Goal: Complete application form

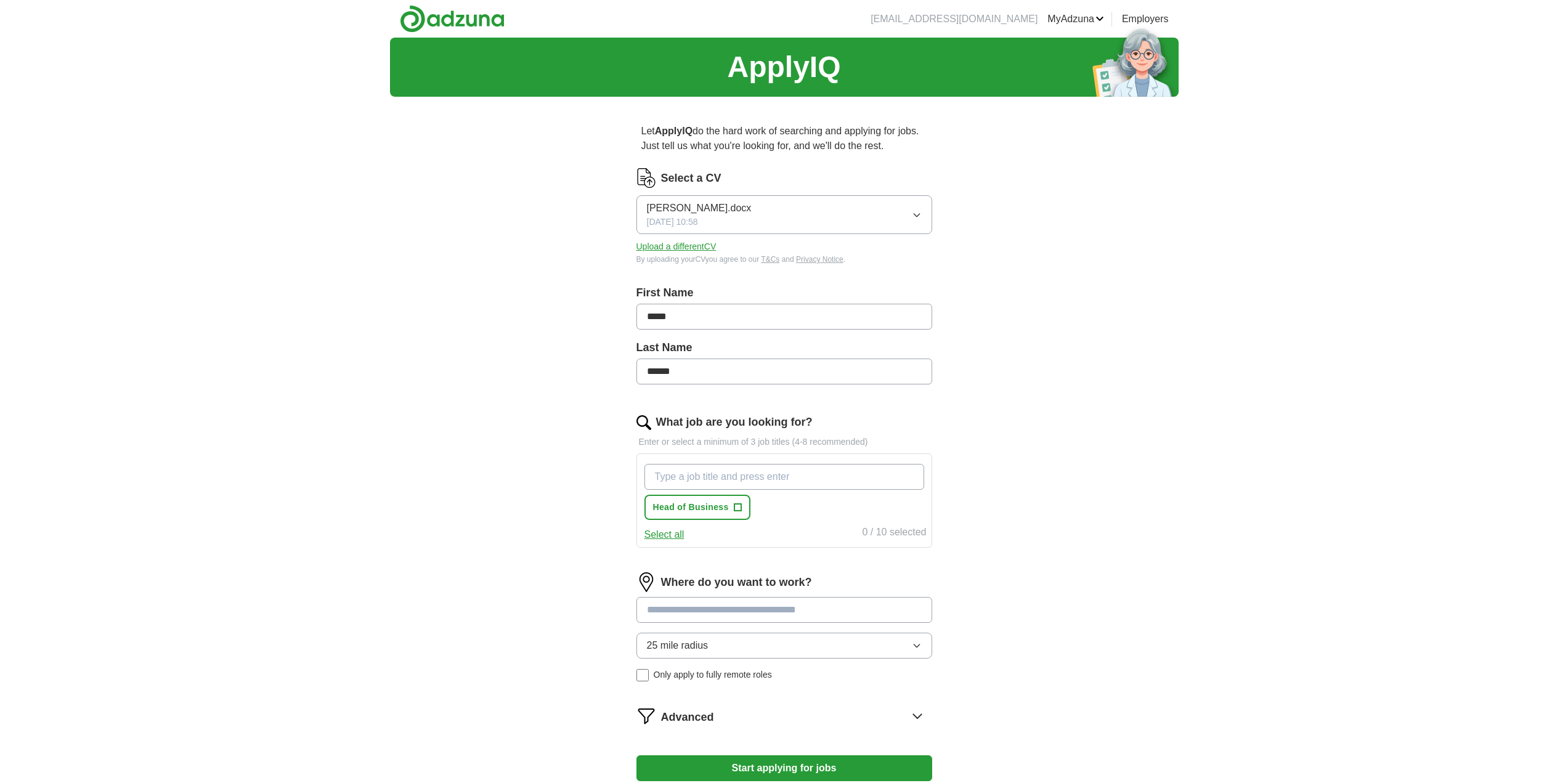
click at [741, 482] on input "What job are you looking for?" at bounding box center [785, 476] width 280 height 26
type input "Enterprise Architect"
click at [784, 479] on input "What job are you looking for?" at bounding box center [785, 476] width 280 height 26
type input "Head of Architecture"
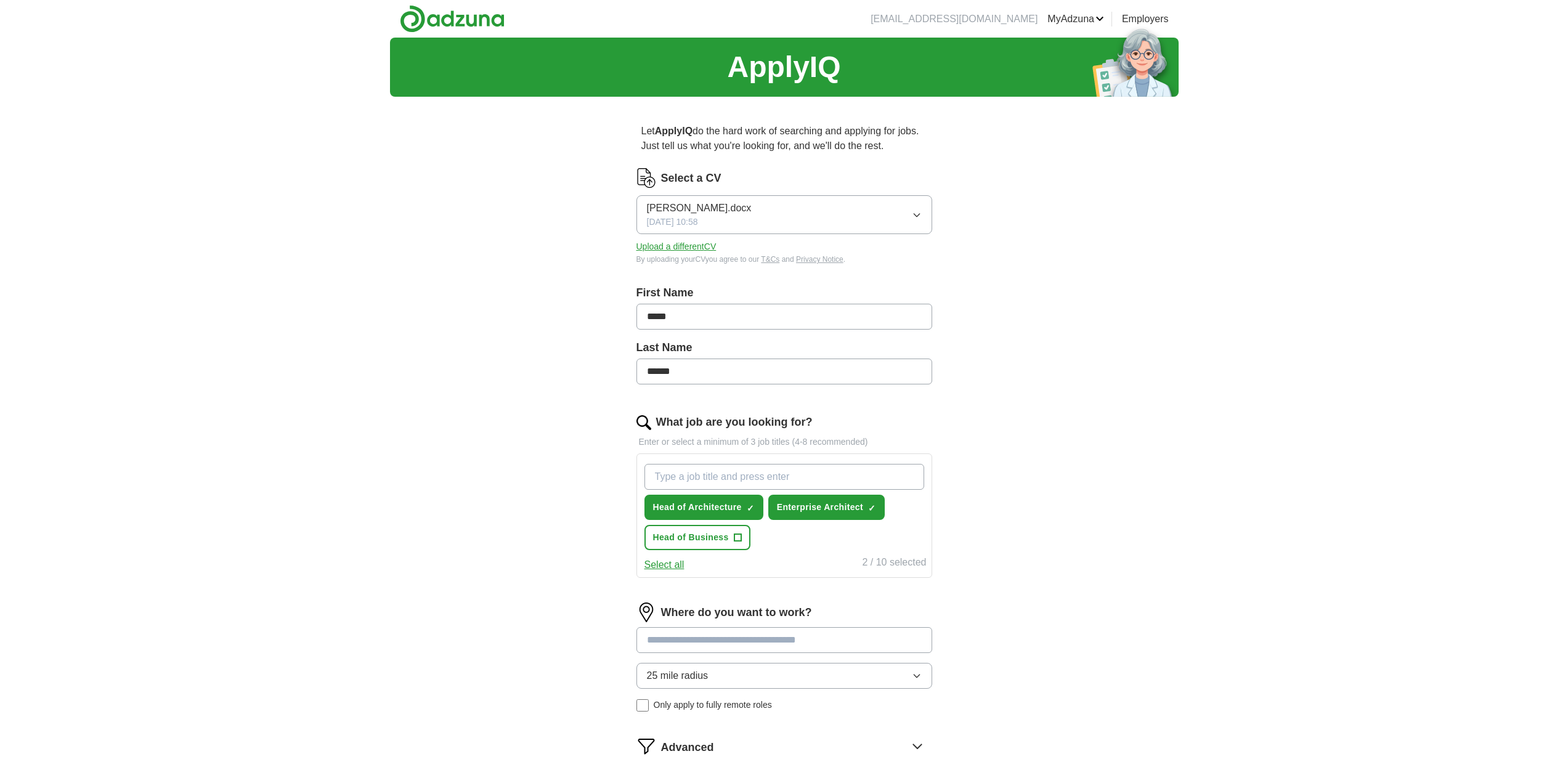
scroll to position [199, 0]
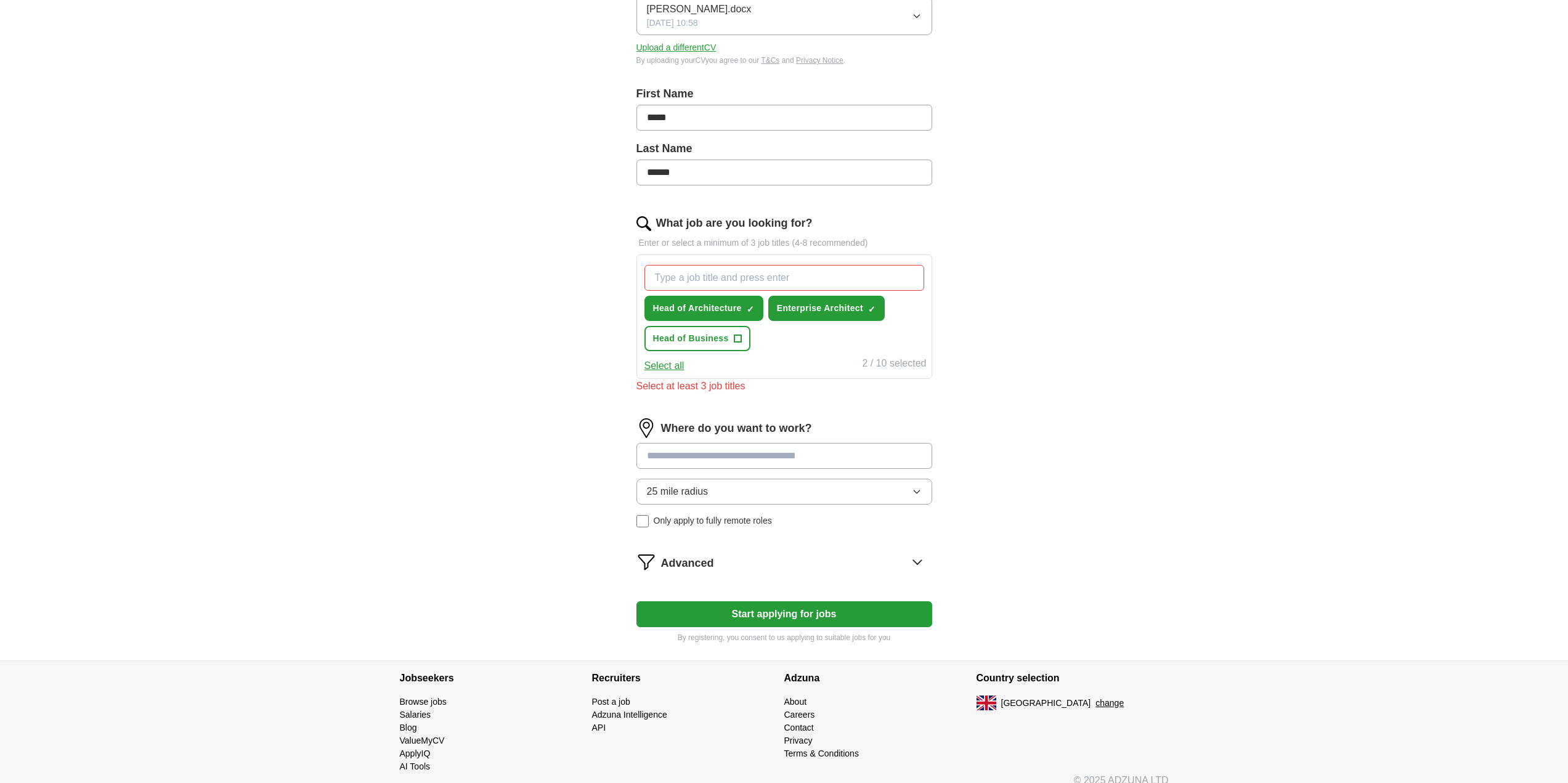
click at [761, 431] on div "Where do you want to work? 25 mile radius Only apply to fully remote roles" at bounding box center [784, 477] width 296 height 119
click at [704, 279] on input "What job are you looking for?" at bounding box center [785, 278] width 280 height 26
type input "Architecture Lead"
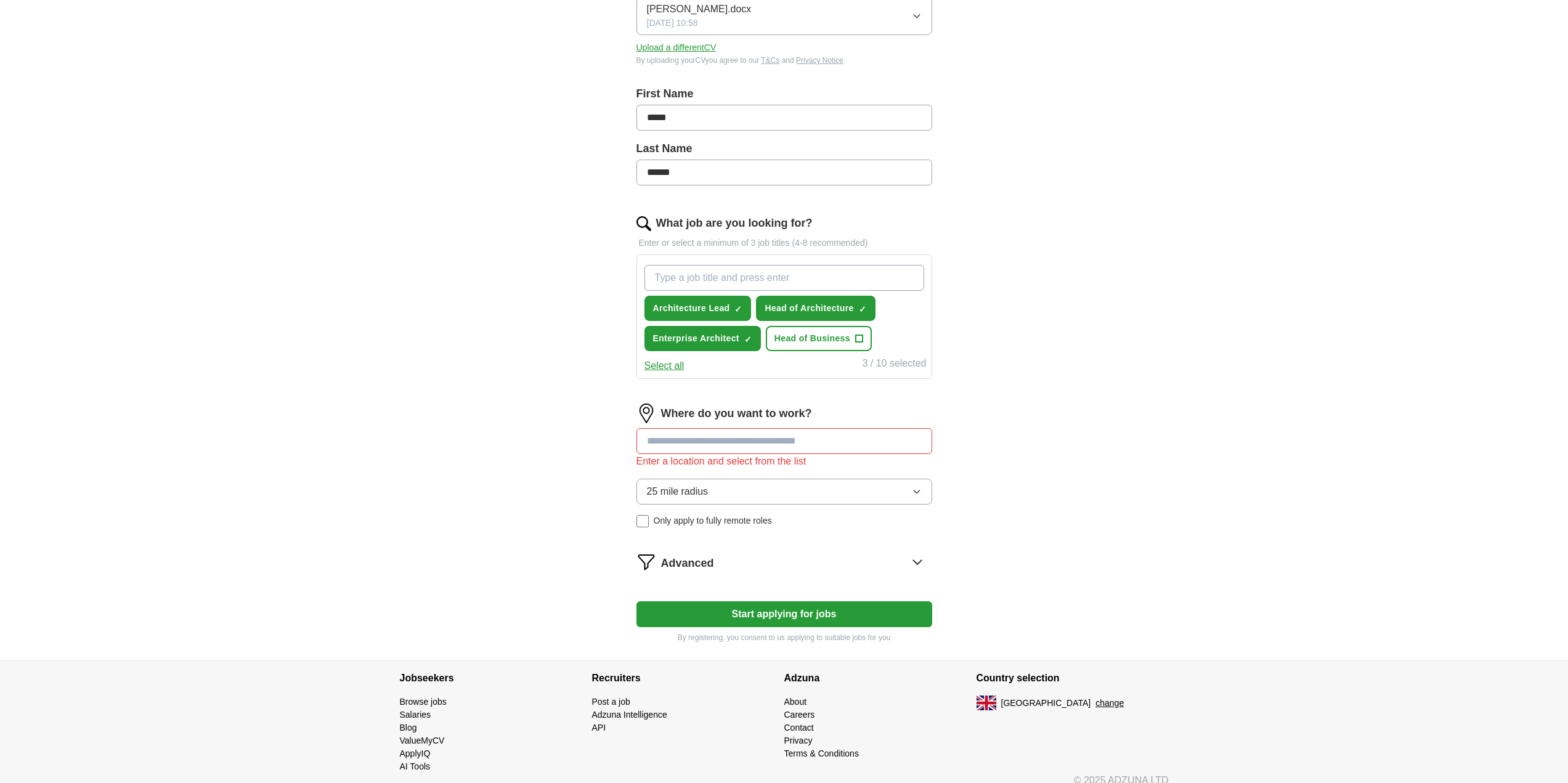
click at [746, 435] on input at bounding box center [784, 441] width 296 height 26
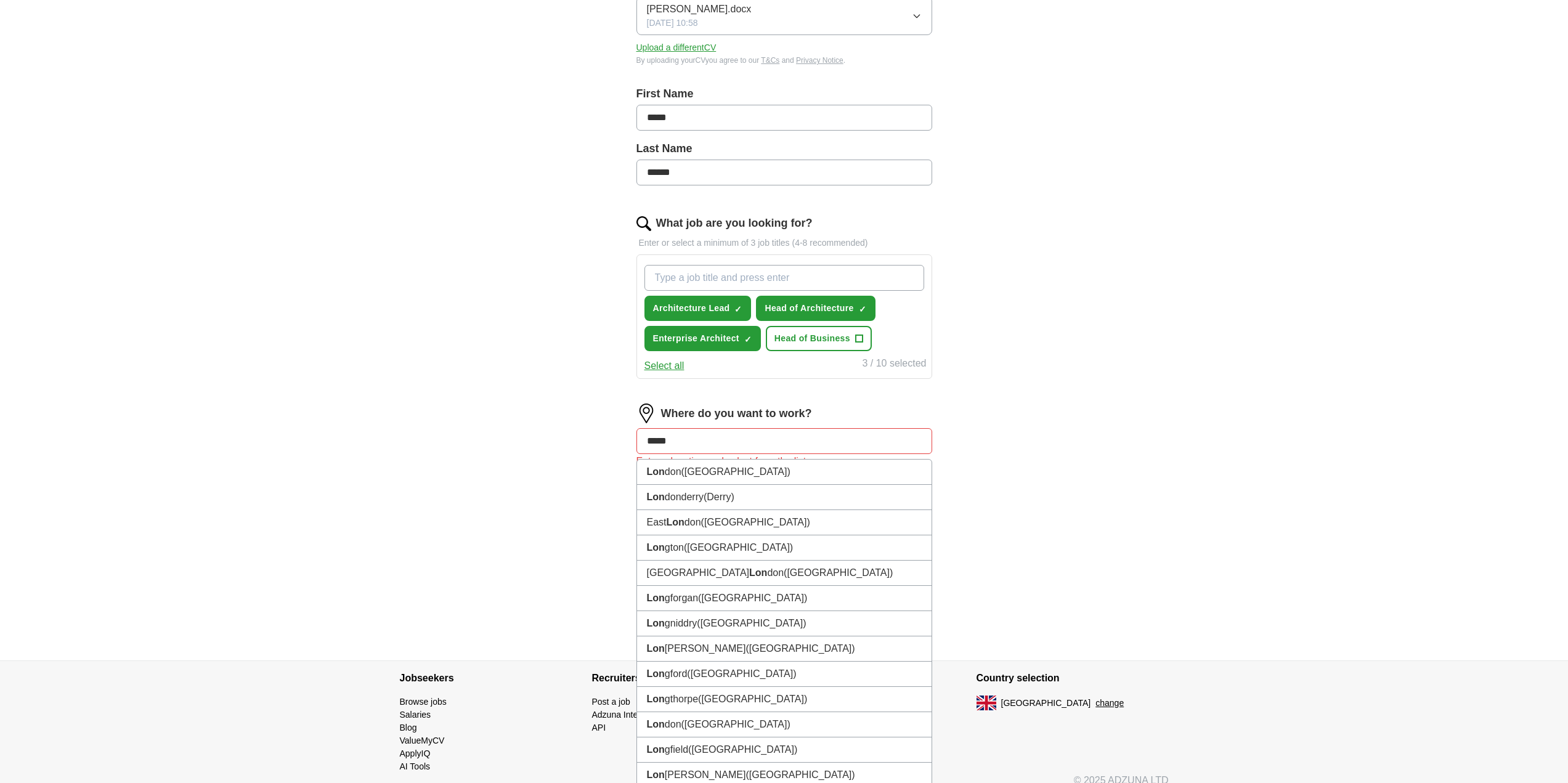
type input "******"
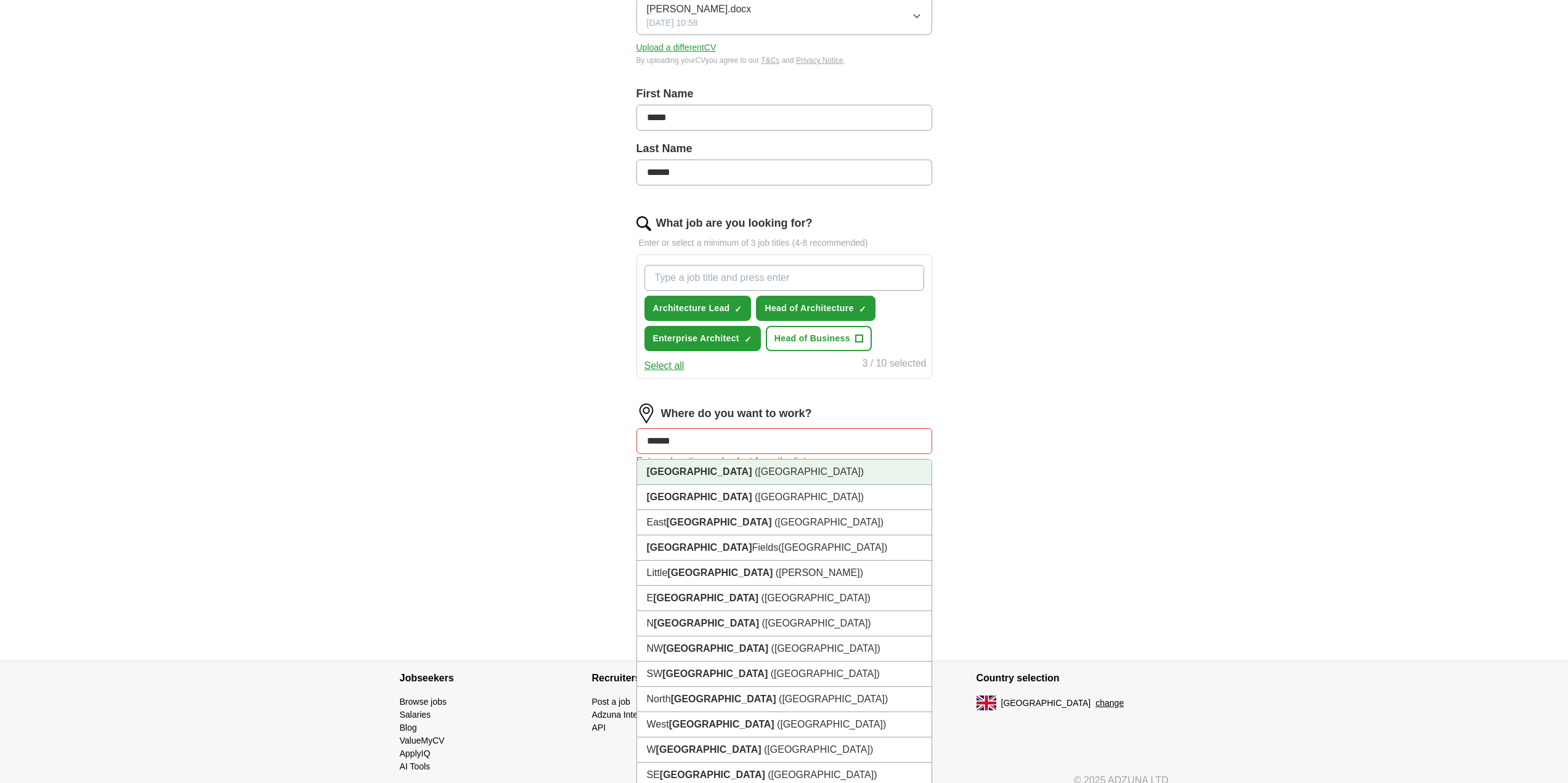
click at [728, 473] on li "[GEOGRAPHIC_DATA] ([GEOGRAPHIC_DATA])" at bounding box center [784, 472] width 294 height 25
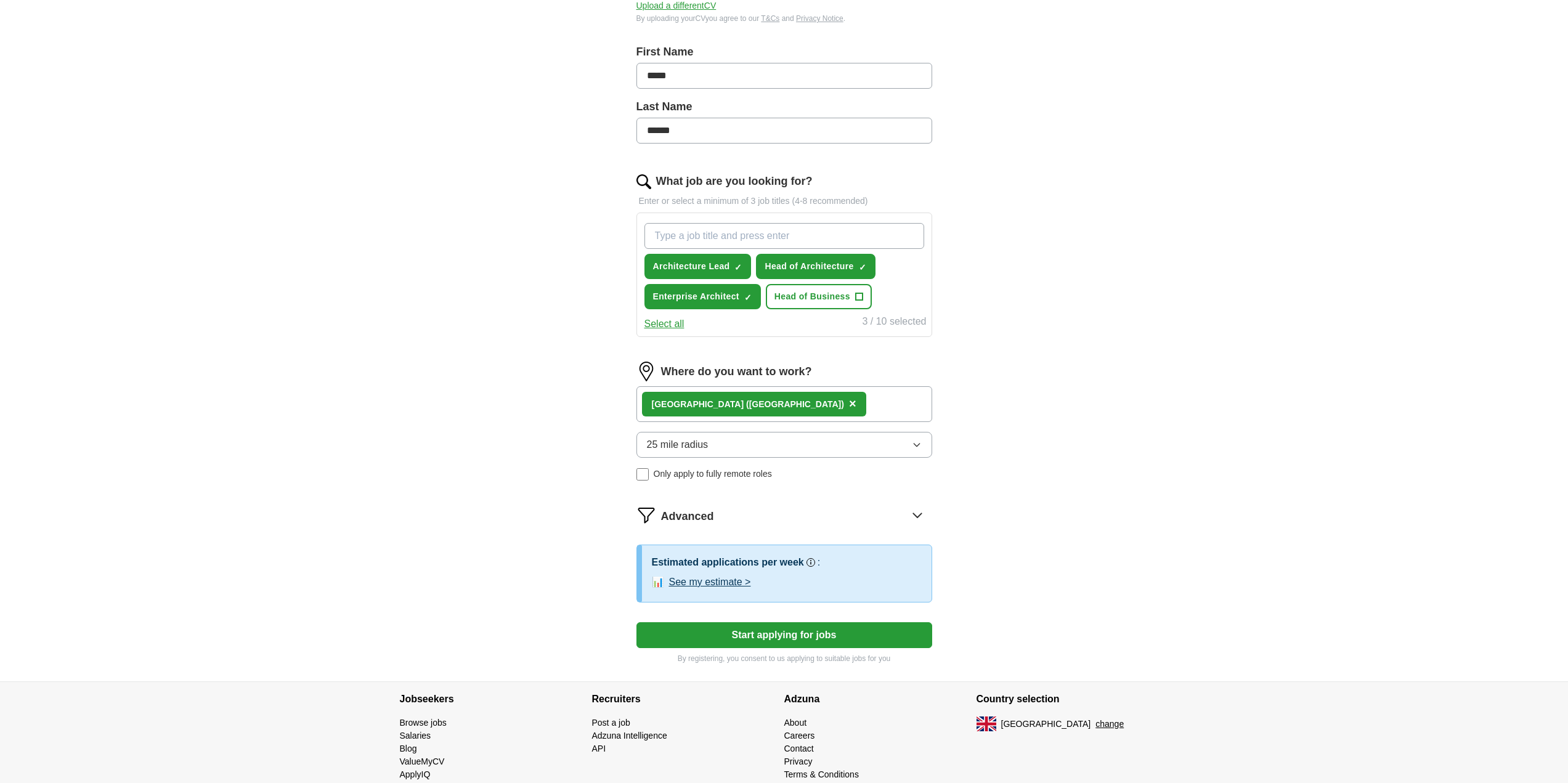
scroll to position [277, 0]
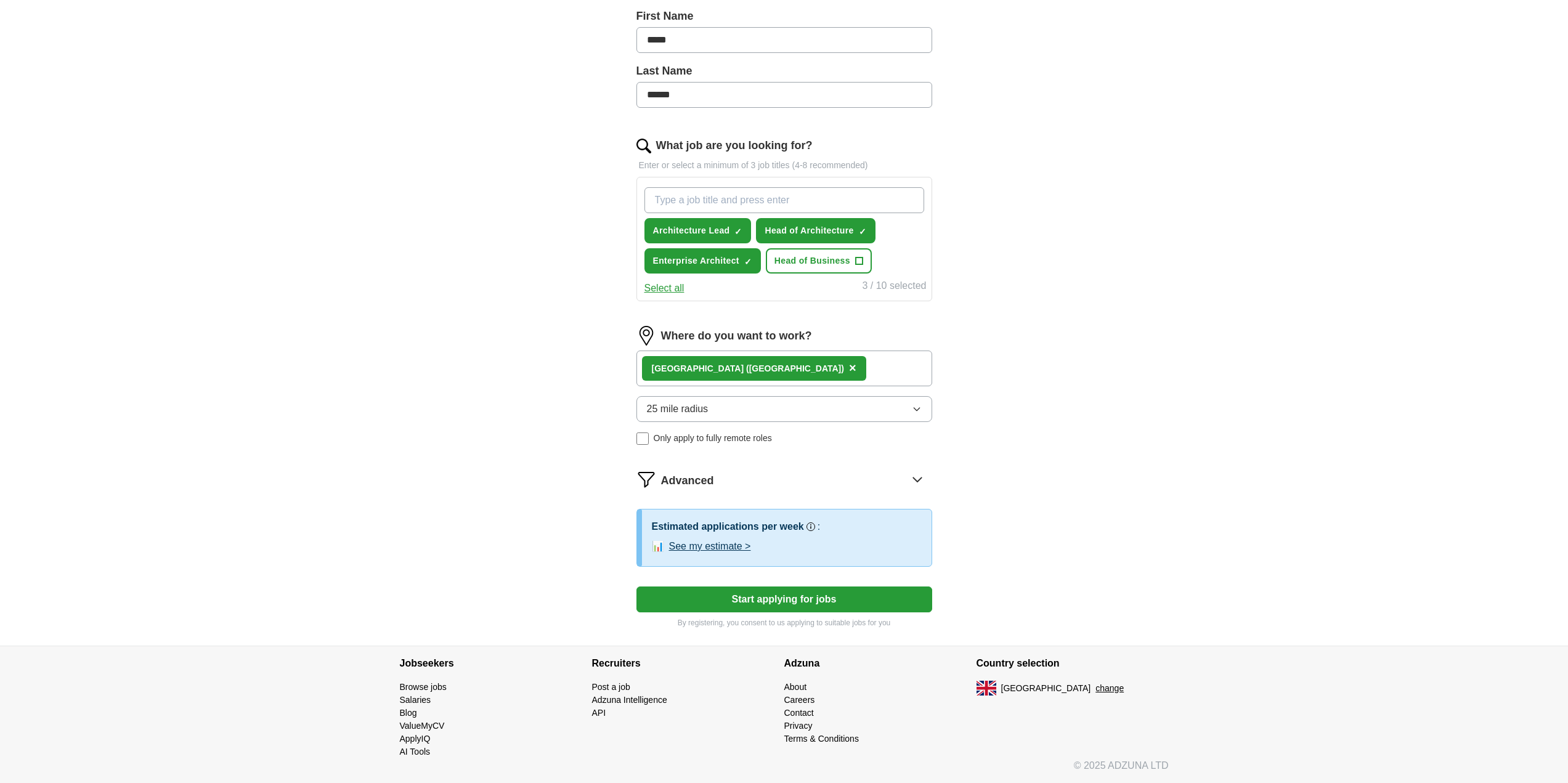
click at [719, 549] on button "See my estimate >" at bounding box center [710, 546] width 82 height 15
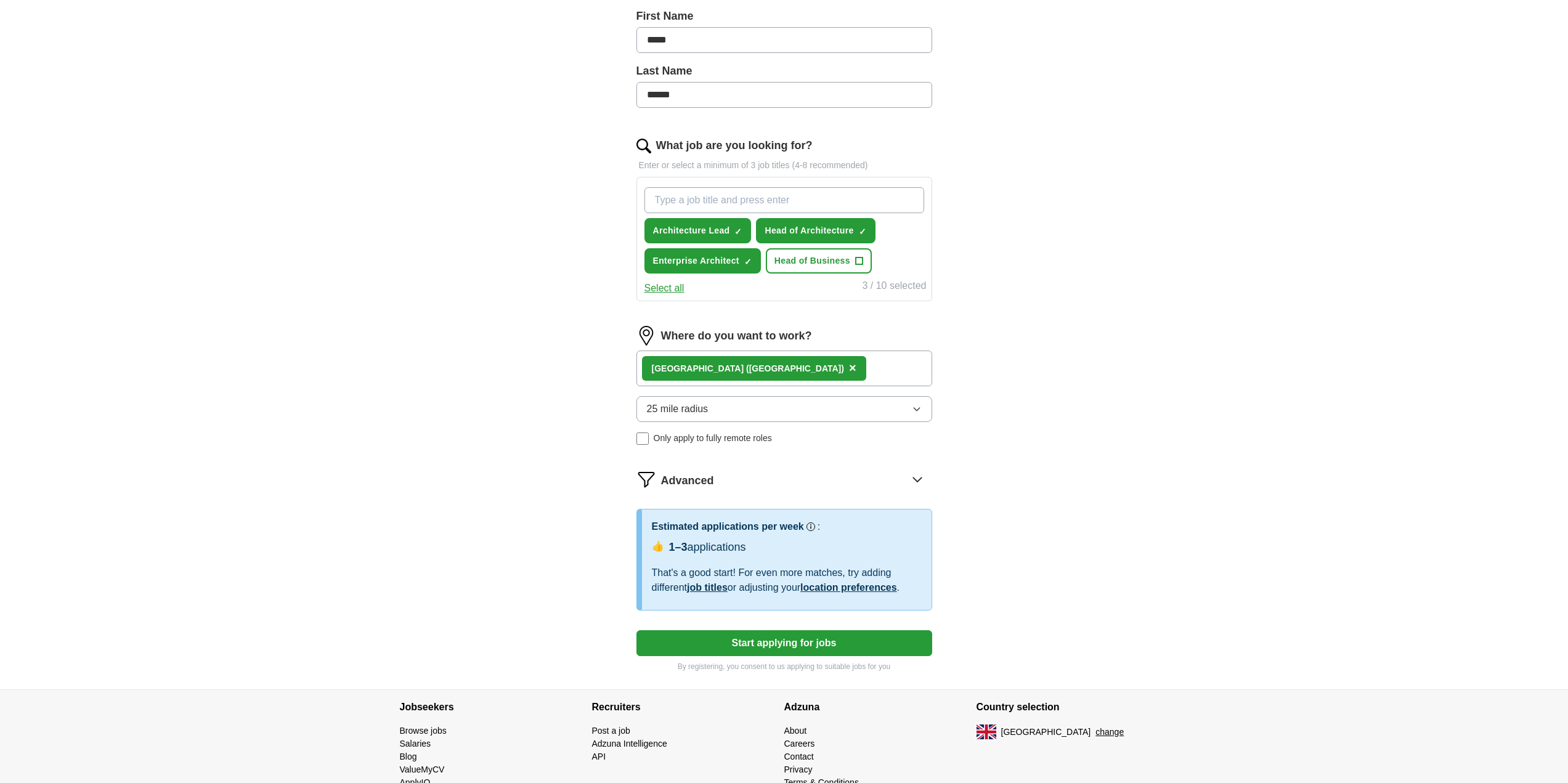
click at [738, 646] on button "Start applying for jobs" at bounding box center [784, 643] width 296 height 26
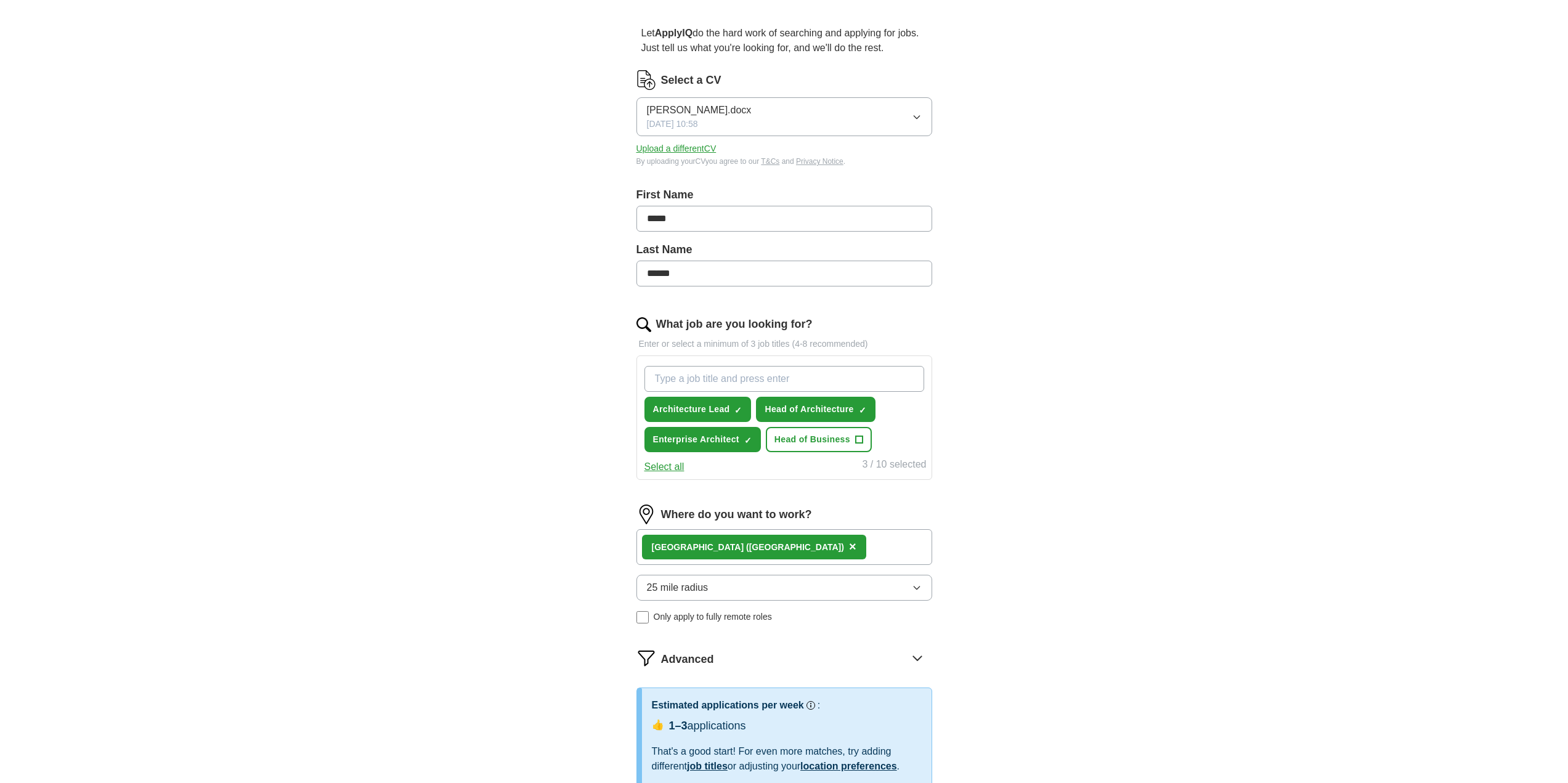
select select "**"
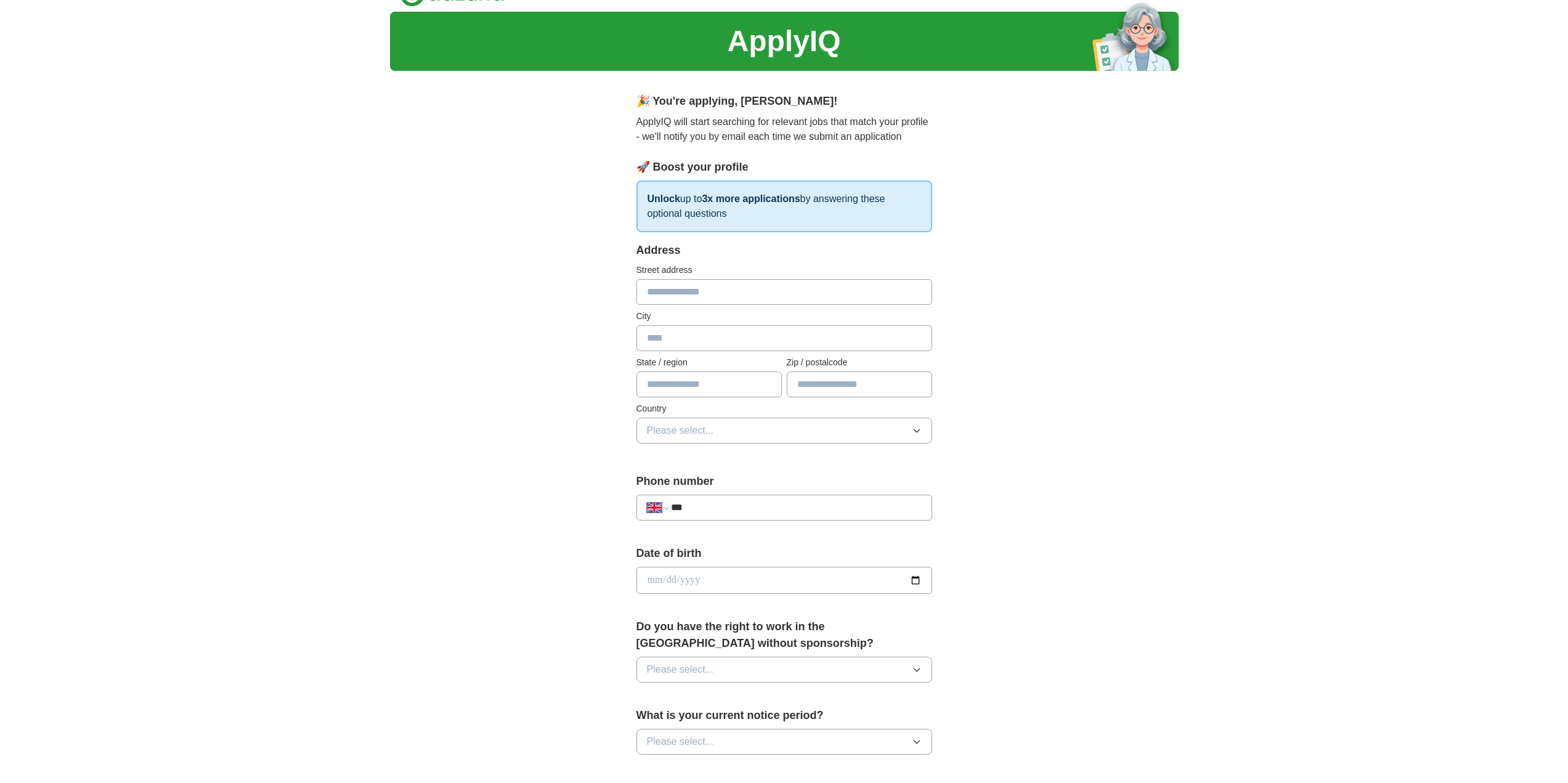
scroll to position [0, 0]
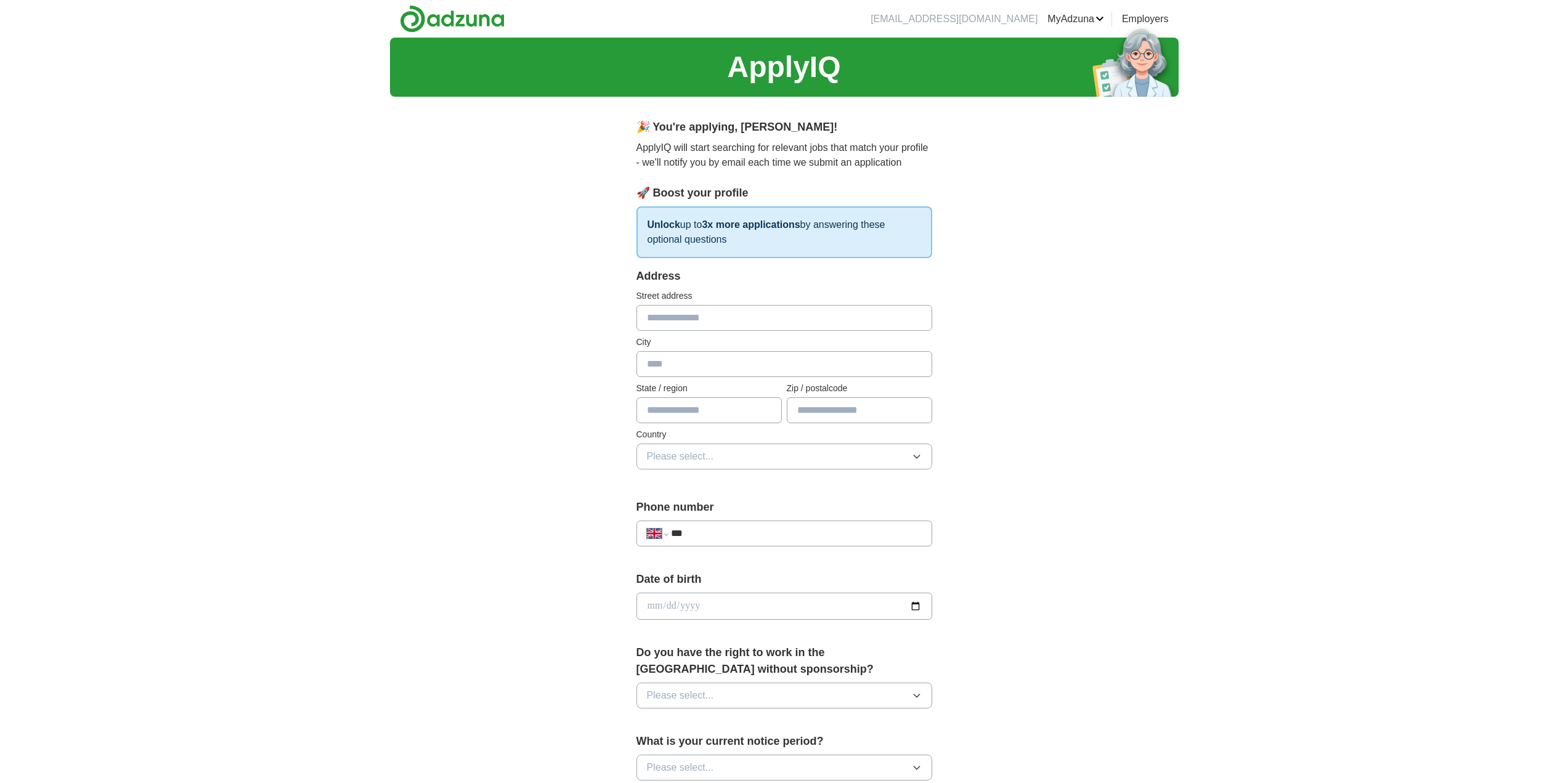
click at [748, 323] on input "text" at bounding box center [784, 318] width 296 height 26
type input "**********"
type input "*******"
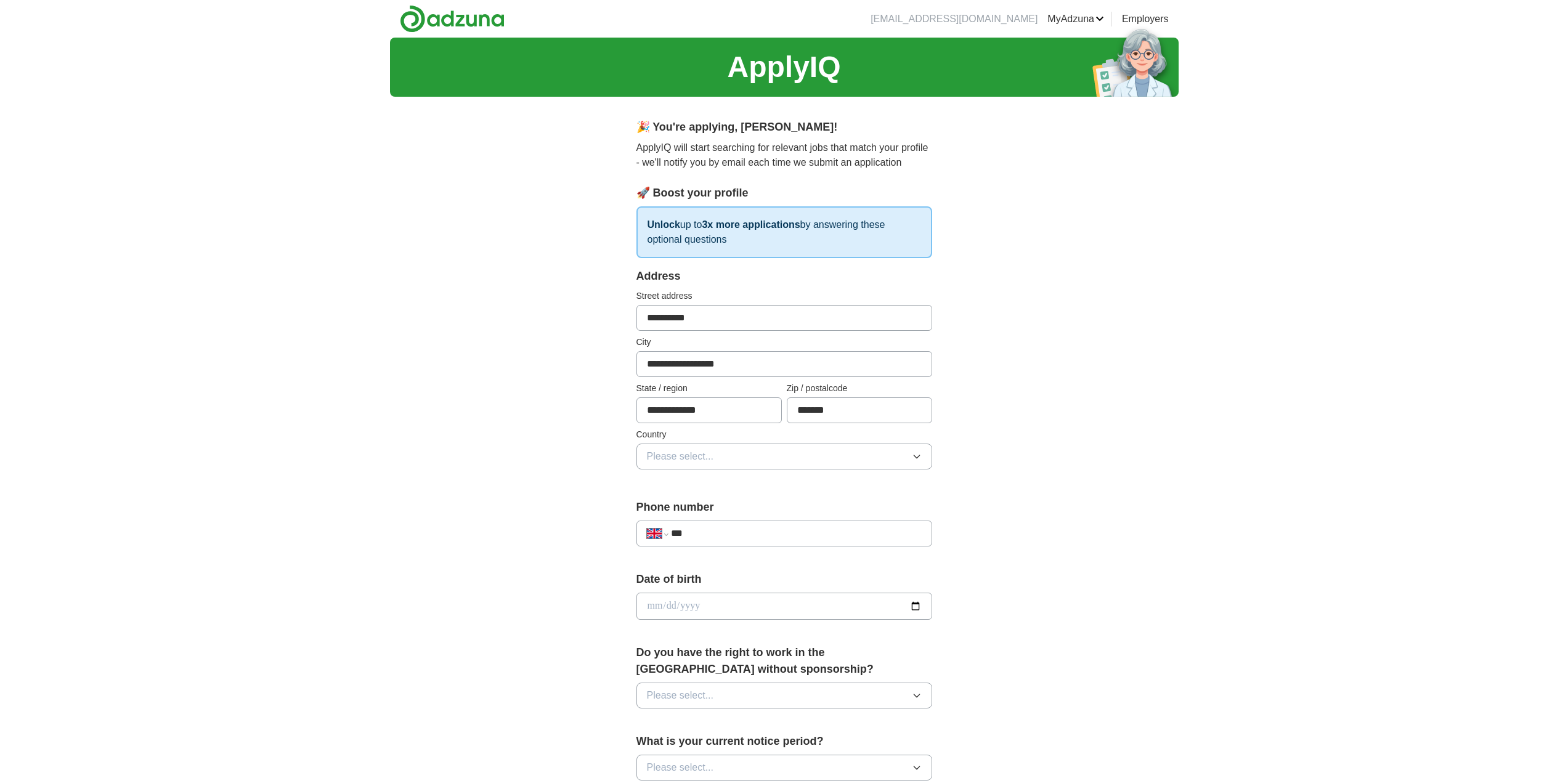
click at [781, 448] on button "Please select..." at bounding box center [784, 456] width 296 height 26
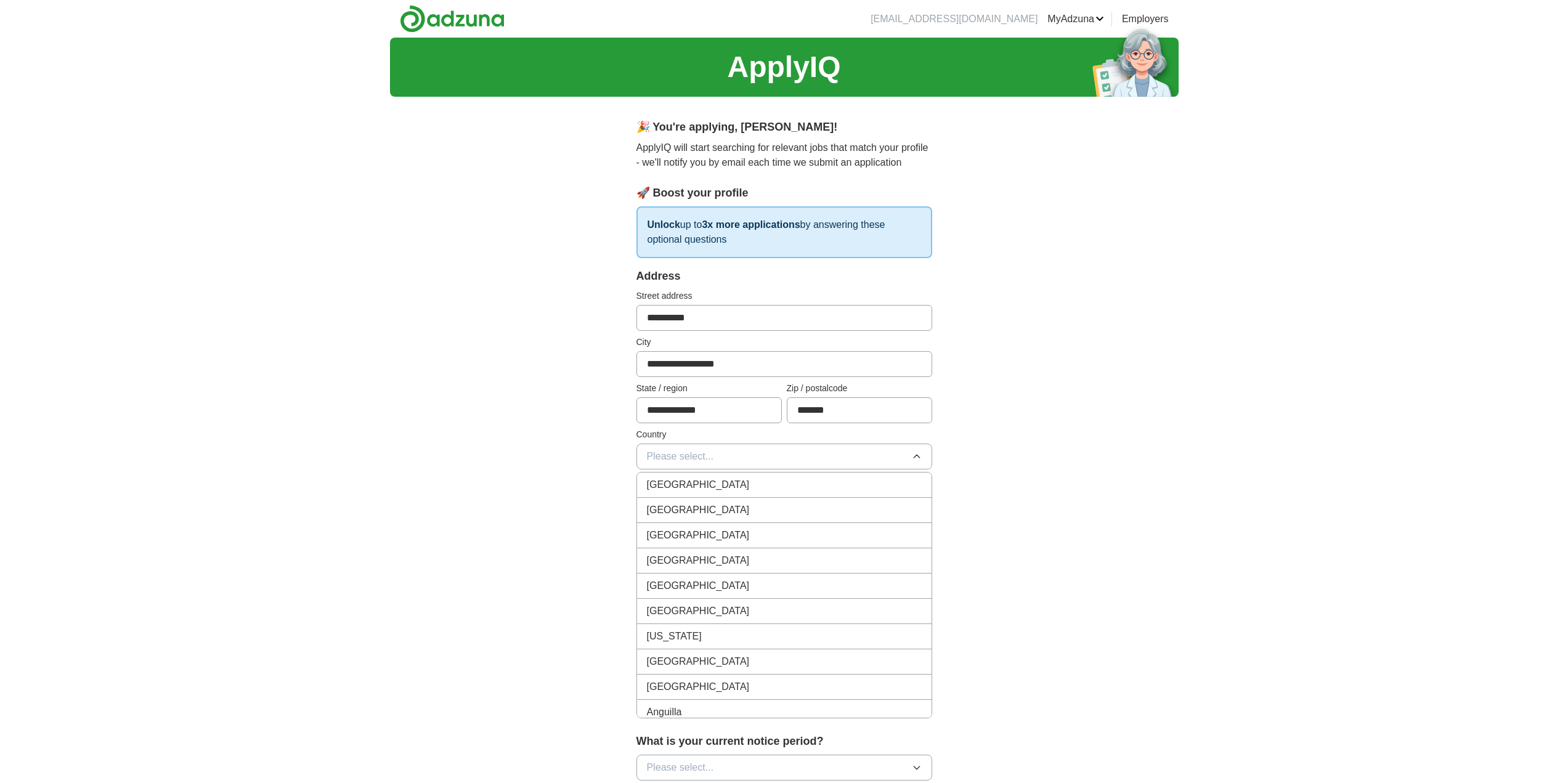
click at [756, 481] on div "[GEOGRAPHIC_DATA]" at bounding box center [784, 484] width 275 height 15
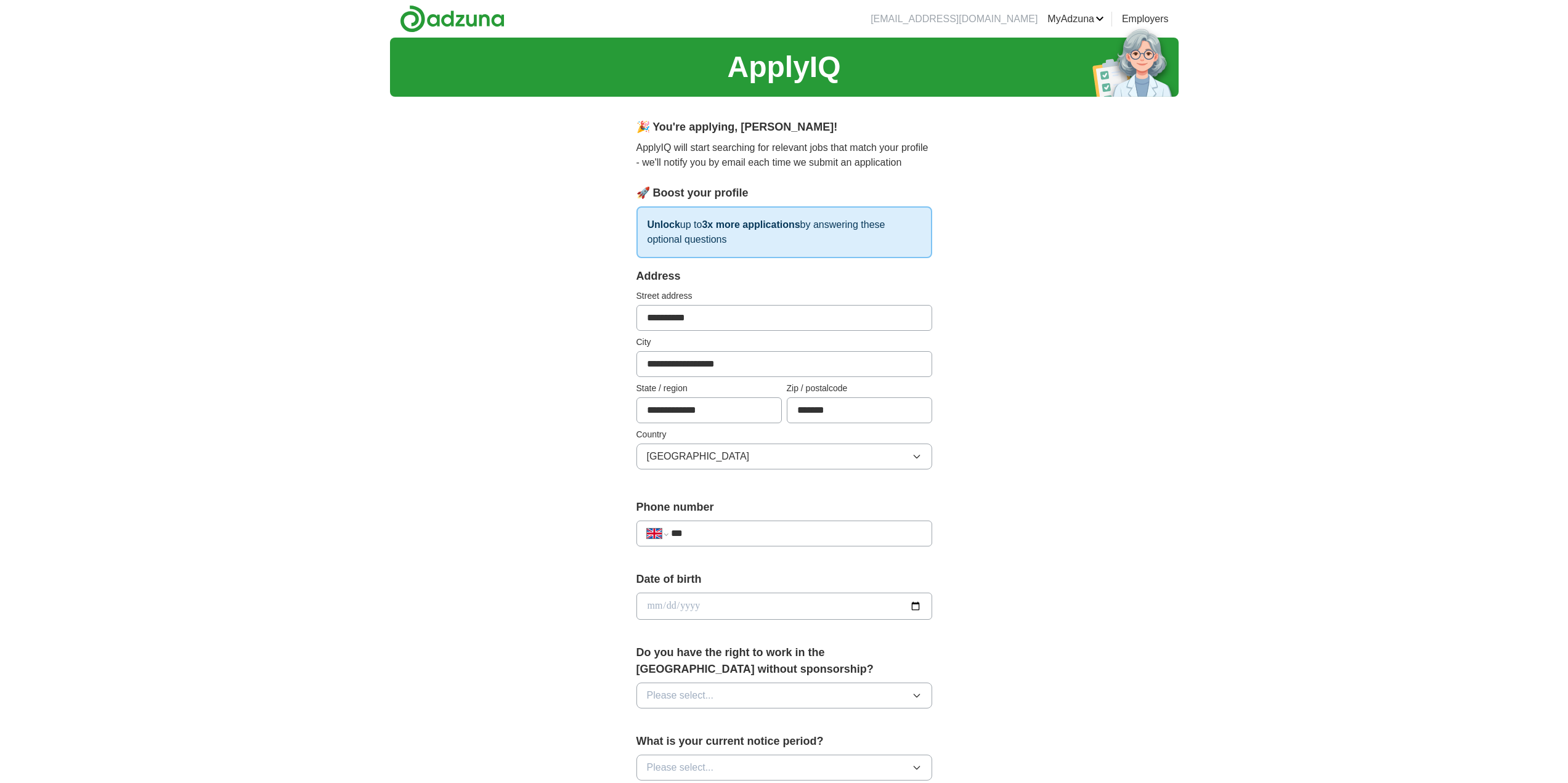
scroll to position [205, 0]
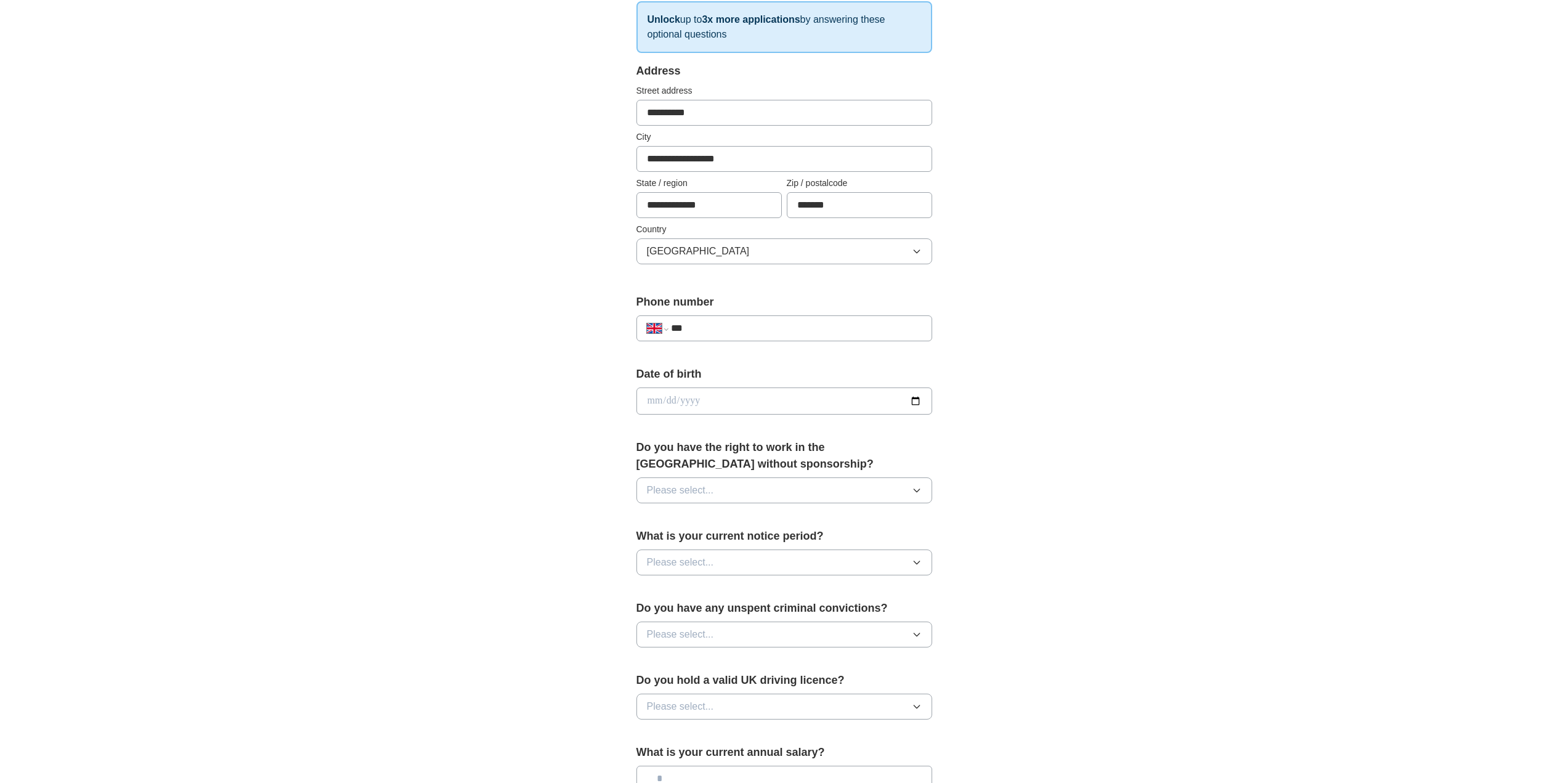
click at [774, 329] on input "***" at bounding box center [796, 328] width 250 height 15
type input "**********"
click at [736, 401] on input "date" at bounding box center [784, 401] width 296 height 27
type input "**********"
click at [707, 489] on span "Please select..." at bounding box center [680, 490] width 67 height 15
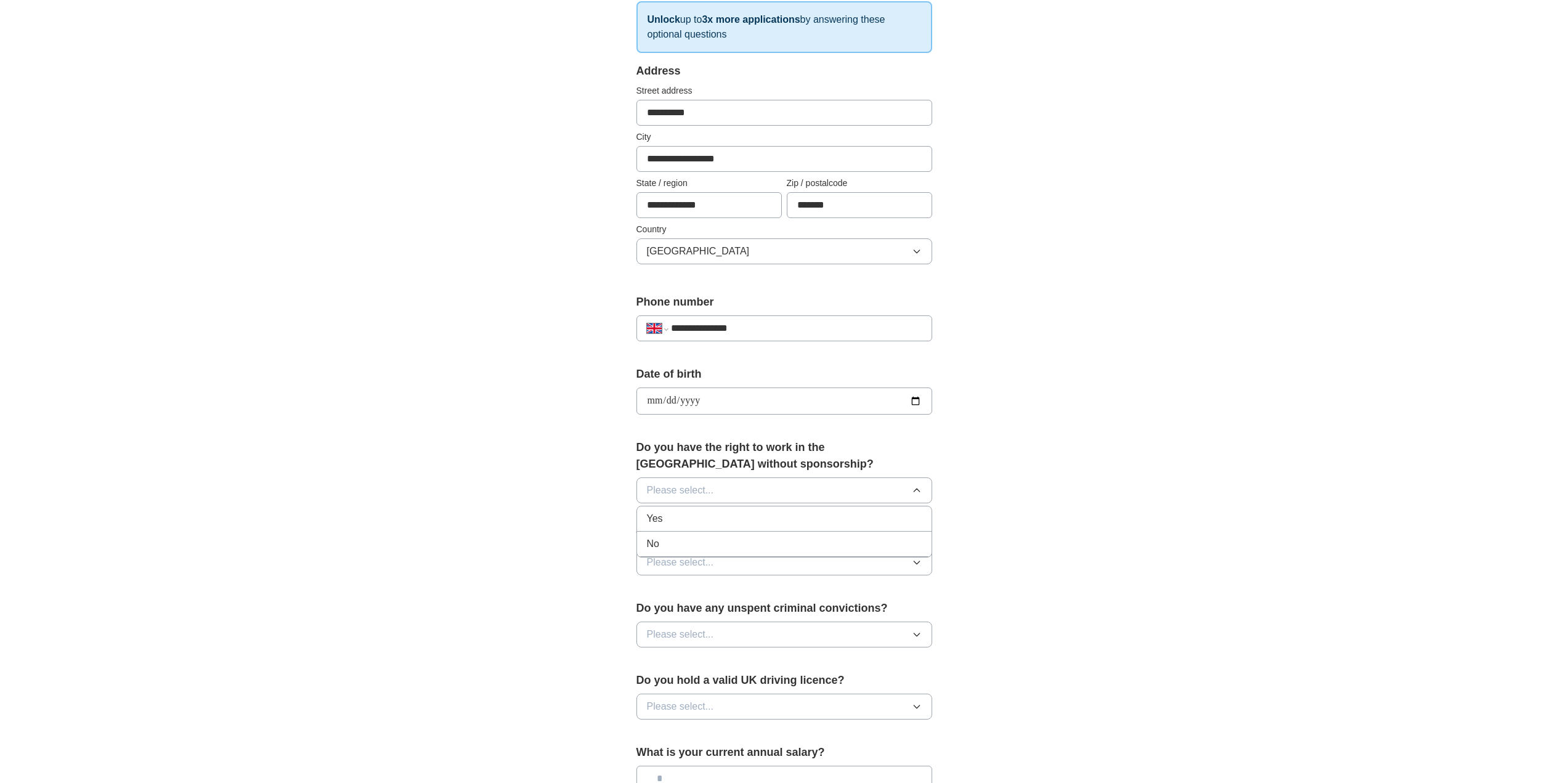
click at [703, 510] on li "Yes" at bounding box center [784, 519] width 294 height 25
click at [718, 562] on button "Please select..." at bounding box center [784, 562] width 296 height 26
click at [721, 599] on li "None" at bounding box center [784, 590] width 294 height 25
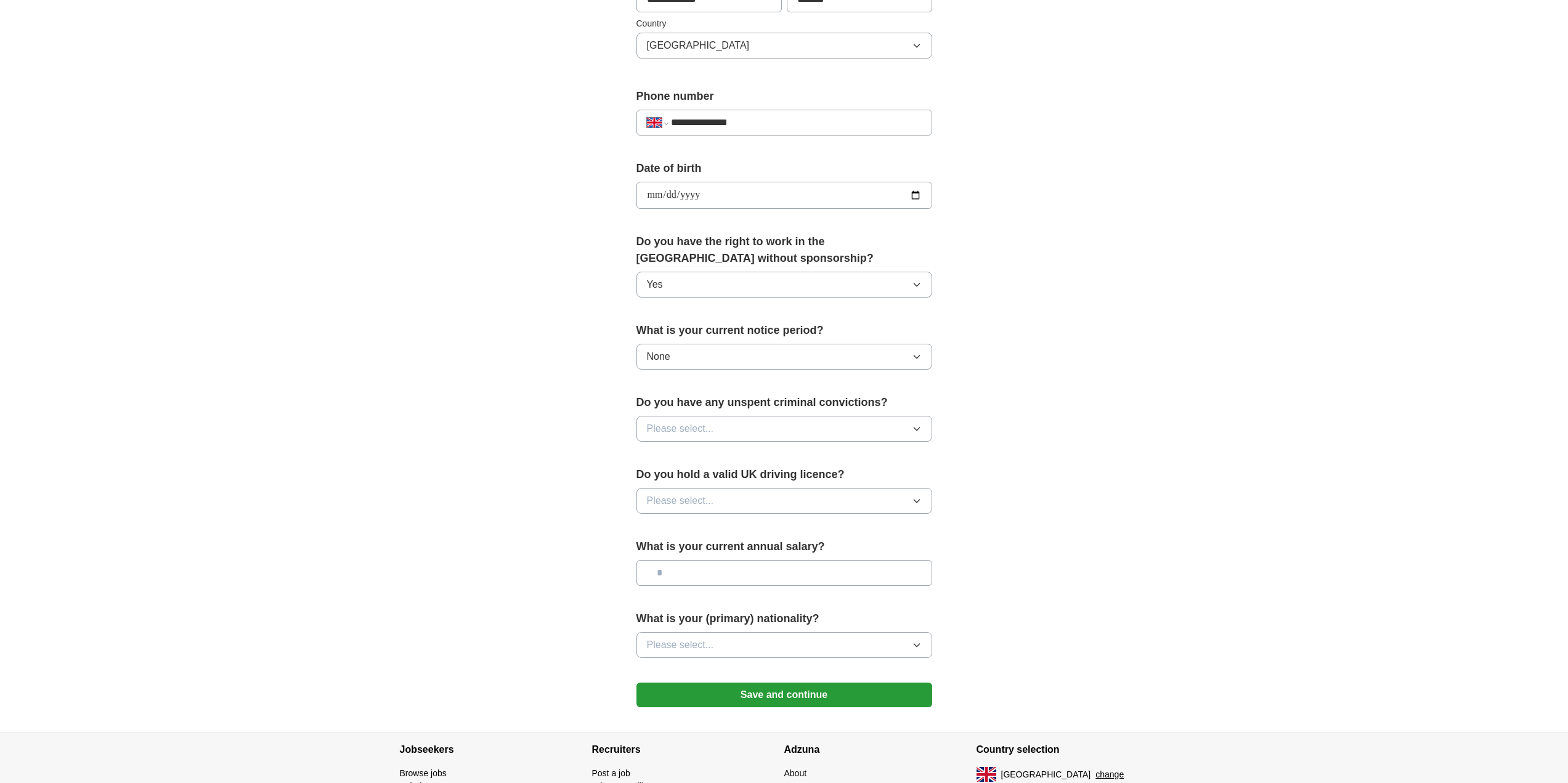
click at [708, 354] on button "None" at bounding box center [784, 357] width 296 height 26
click at [704, 409] on div "1 week" at bounding box center [784, 412] width 275 height 15
click at [717, 430] on button "Please select..." at bounding box center [784, 429] width 296 height 26
click at [680, 486] on div "No" at bounding box center [784, 482] width 275 height 15
click at [692, 504] on span "Please select..." at bounding box center [680, 501] width 67 height 15
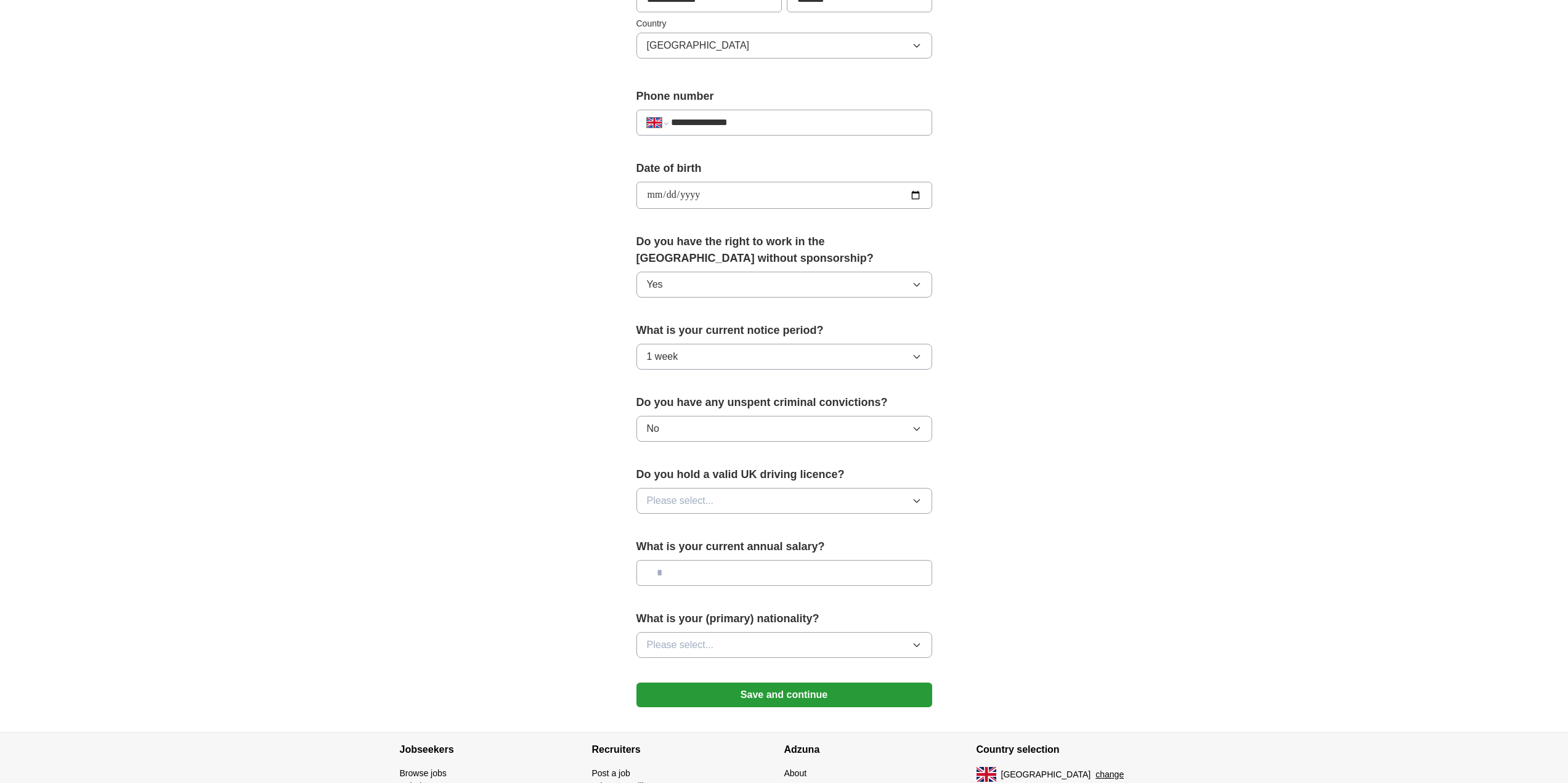
click at [692, 504] on span "Please select..." at bounding box center [680, 501] width 67 height 15
click at [693, 505] on span "Please select..." at bounding box center [680, 501] width 67 height 15
click at [685, 529] on div "Yes" at bounding box center [784, 529] width 275 height 15
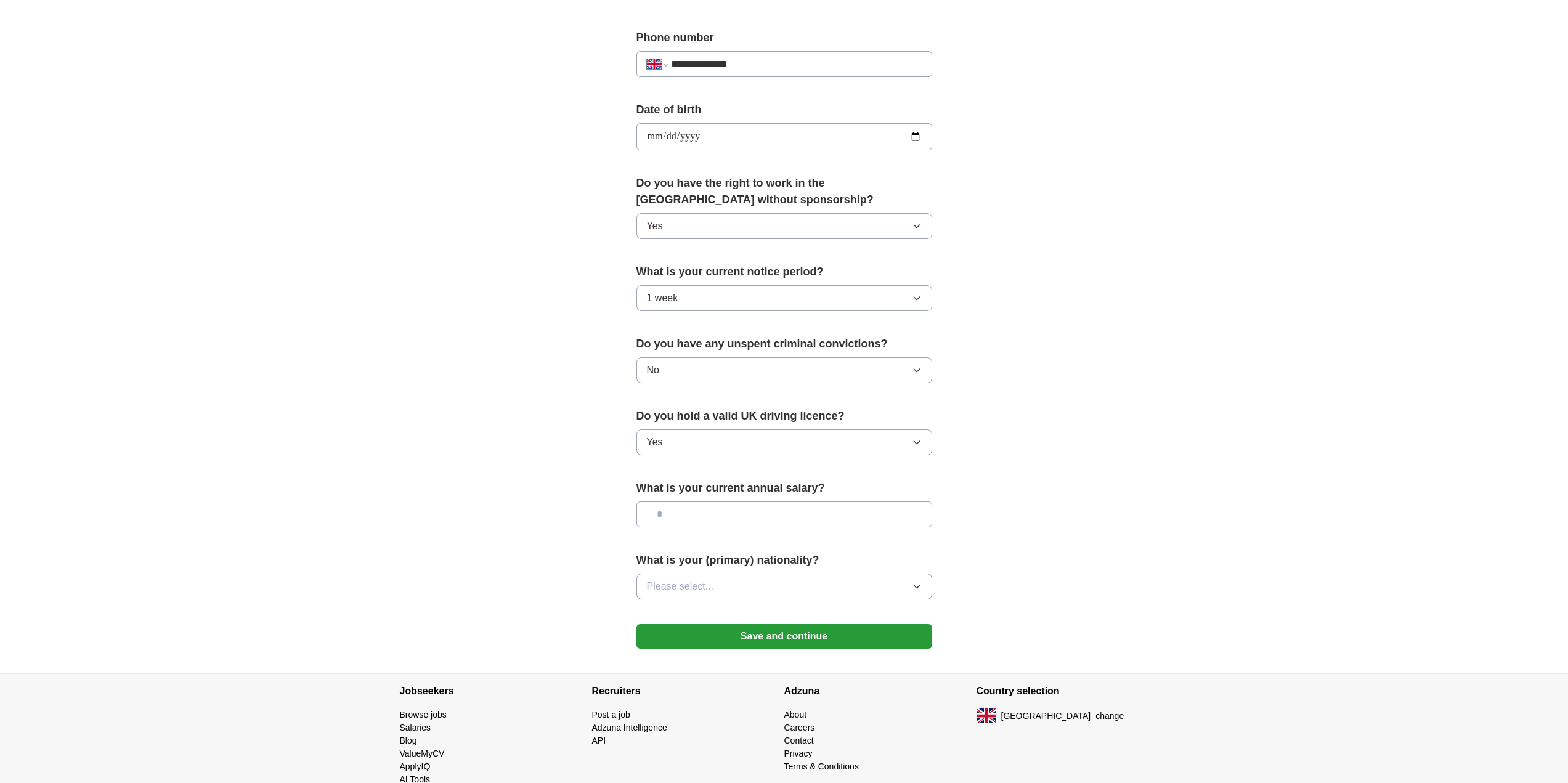
scroll to position [497, 0]
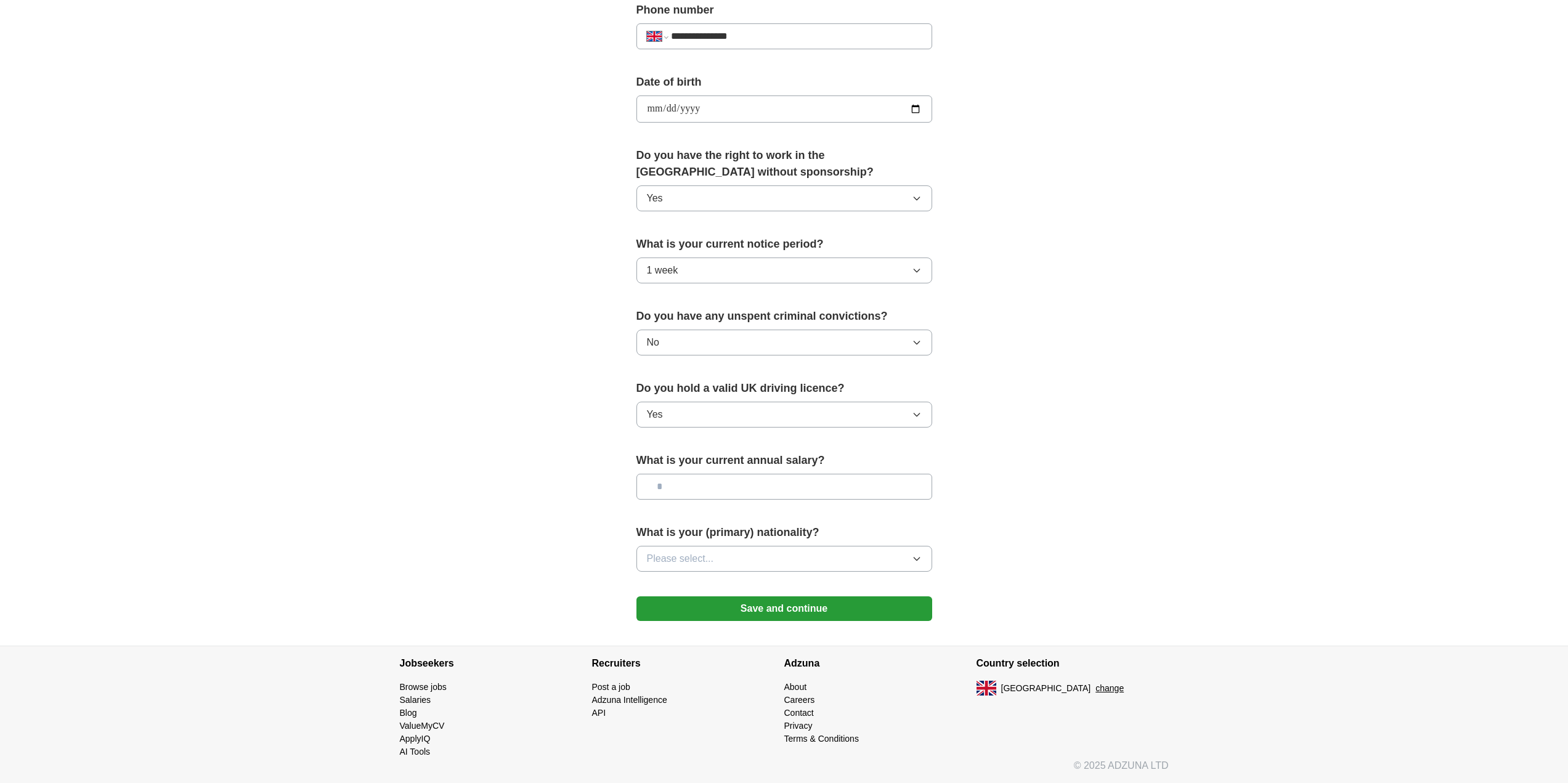
click at [915, 555] on icon "button" at bounding box center [916, 558] width 10 height 10
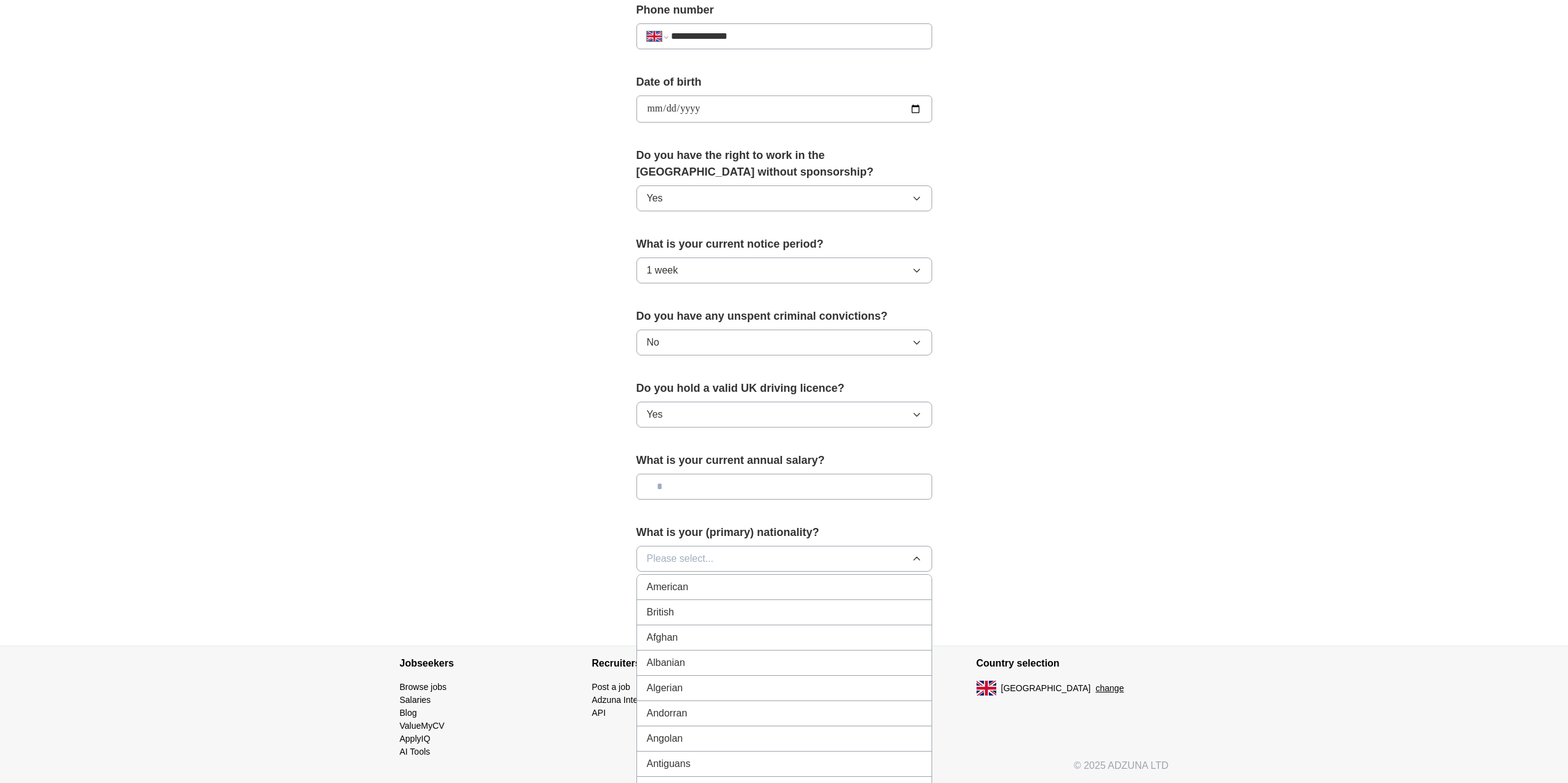
click at [736, 608] on div "British" at bounding box center [784, 612] width 275 height 15
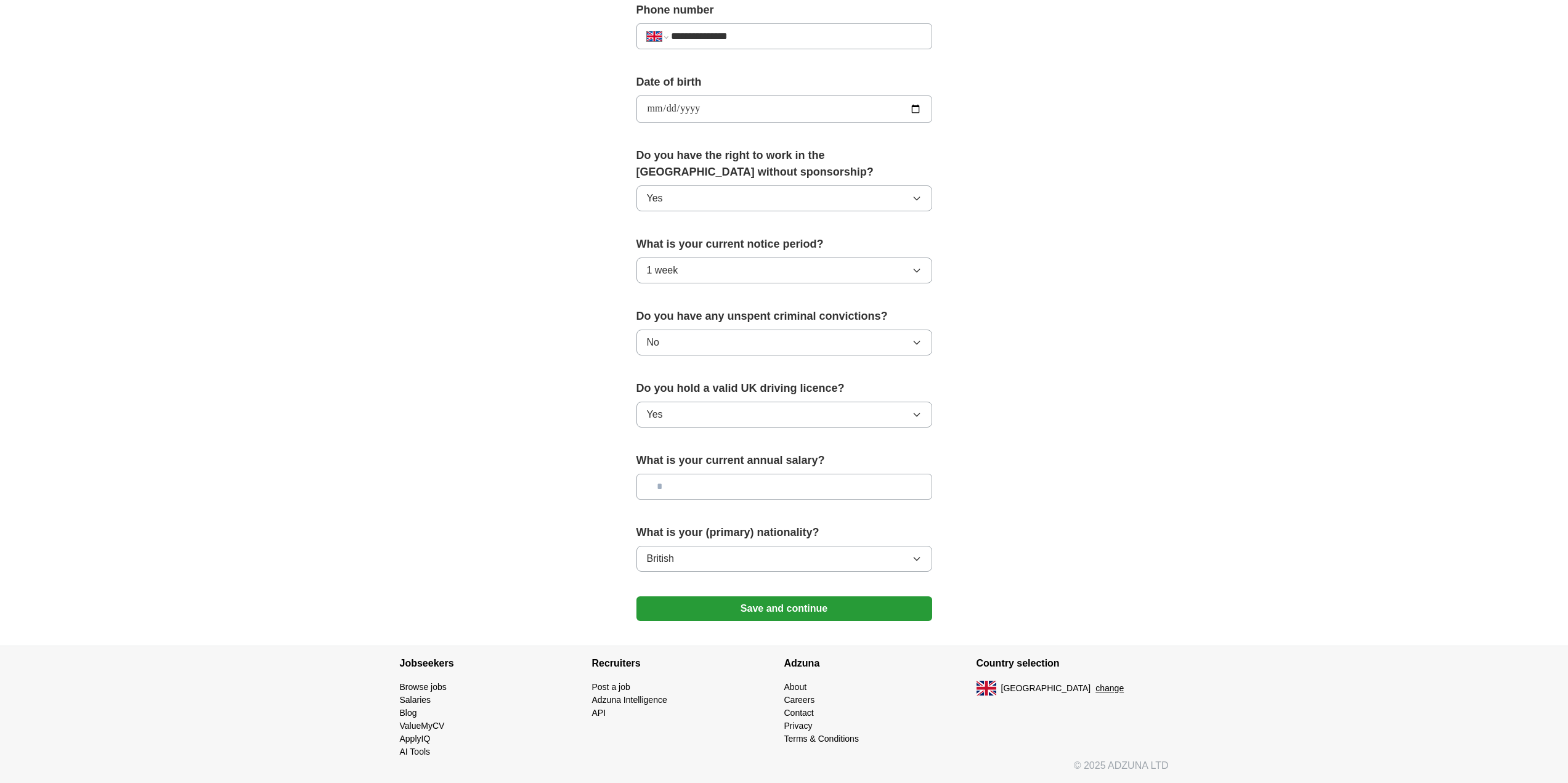
click at [736, 604] on button "Save and continue" at bounding box center [784, 609] width 296 height 25
